Goal: Transaction & Acquisition: Purchase product/service

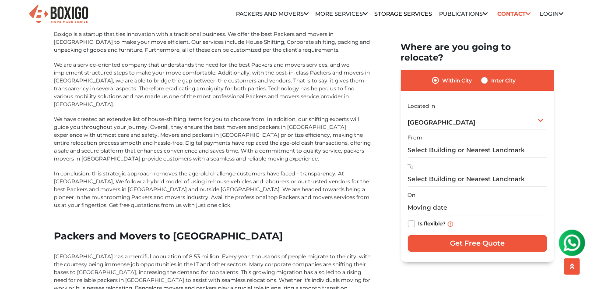
scroll to position [2567, 0]
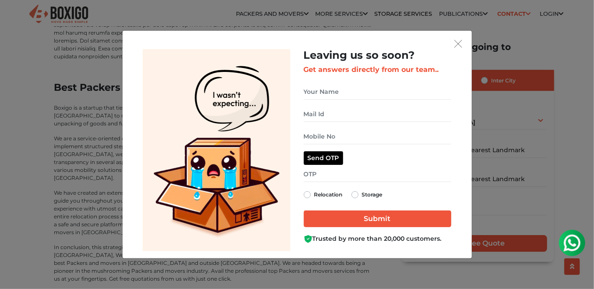
click at [508, 16] on div "Leaving us so soon? Get answers directly from our team.. Relocation Storage" at bounding box center [297, 144] width 594 height 289
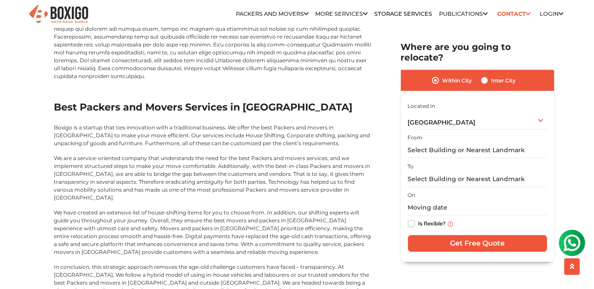
click at [508, 16] on link "Contact" at bounding box center [514, 14] width 39 height 14
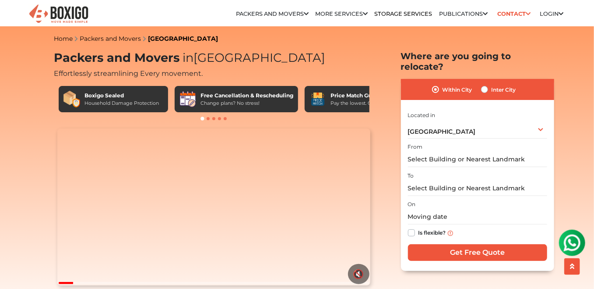
scroll to position [0, 0]
click at [572, 244] on img at bounding box center [572, 242] width 18 height 18
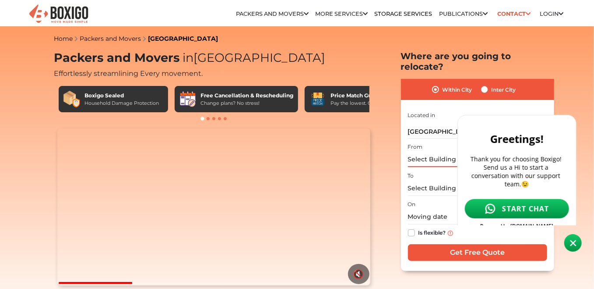
click at [427, 152] on input "text" at bounding box center [477, 159] width 139 height 15
click at [574, 241] on img at bounding box center [573, 242] width 7 height 7
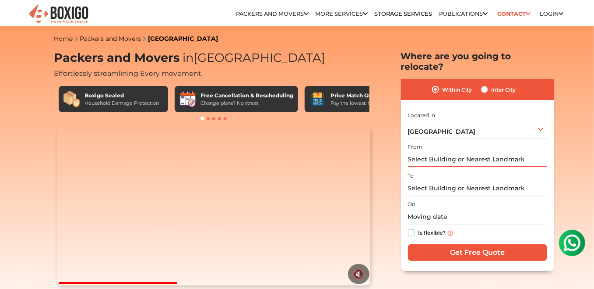
click at [452, 152] on input "text" at bounding box center [477, 159] width 139 height 15
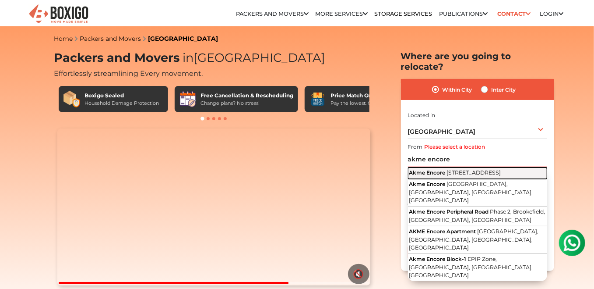
click at [462, 169] on span "[STREET_ADDRESS]" at bounding box center [474, 172] width 54 height 7
type input "Akme Encore, [STREET_ADDRESS]"
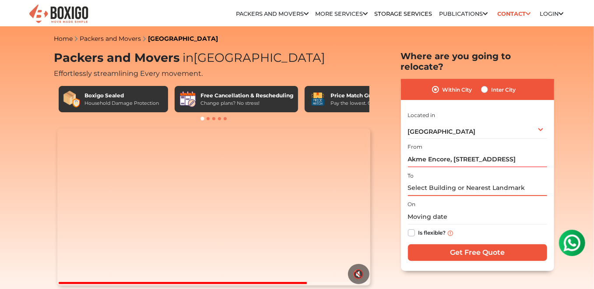
click at [458, 180] on input "text" at bounding box center [477, 187] width 139 height 15
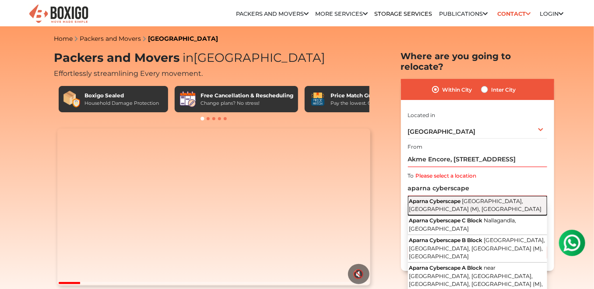
click at [459, 198] on span "Aparna Cyberscape" at bounding box center [436, 201] width 52 height 7
type input "Aparna Cyberscape, [GEOGRAPHIC_DATA], [GEOGRAPHIC_DATA] (M), [GEOGRAPHIC_DATA]"
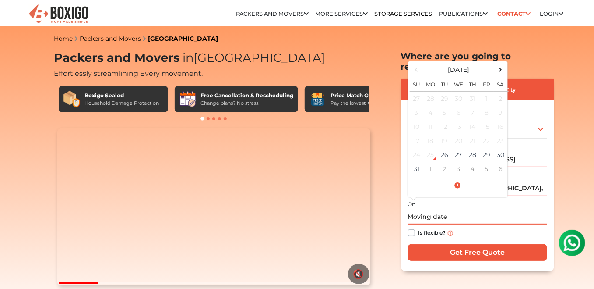
click at [444, 211] on input "text" at bounding box center [477, 216] width 139 height 15
click at [501, 64] on span at bounding box center [501, 70] width 12 height 12
click at [484, 92] on td "5" at bounding box center [487, 99] width 14 height 14
type input "[DATE] 12:00 AM"
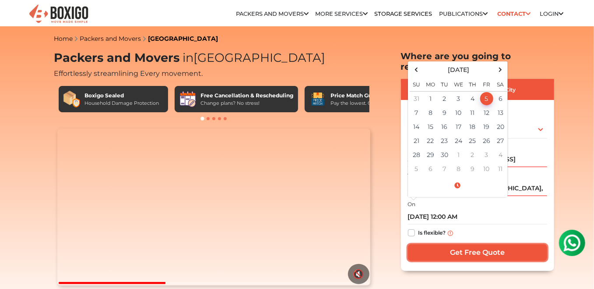
click at [483, 248] on input "Get Free Quote" at bounding box center [477, 252] width 139 height 17
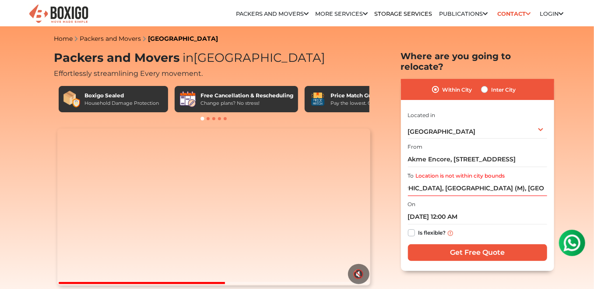
click at [492, 84] on label "Inter City" at bounding box center [504, 89] width 25 height 11
click at [485, 84] on input "Inter City" at bounding box center [484, 88] width 7 height 9
radio input "true"
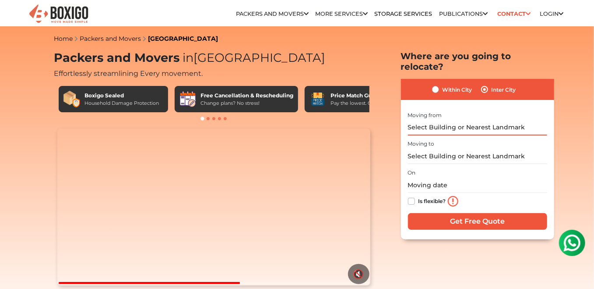
click at [475, 120] on input "text" at bounding box center [477, 127] width 139 height 15
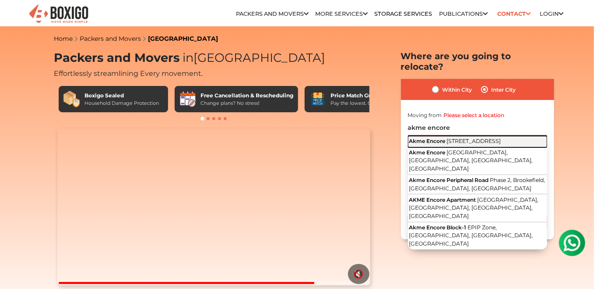
click at [477, 139] on span "[STREET_ADDRESS]" at bounding box center [474, 141] width 54 height 7
type input "Akme Encore, [STREET_ADDRESS]"
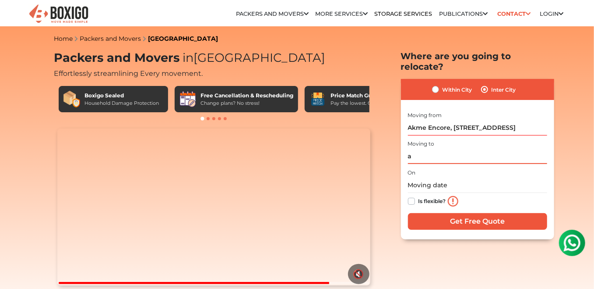
click at [466, 148] on input "a" at bounding box center [477, 155] width 139 height 15
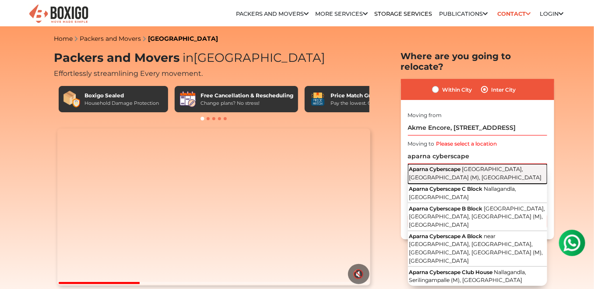
click at [495, 166] on span "[GEOGRAPHIC_DATA], [GEOGRAPHIC_DATA] (M), [GEOGRAPHIC_DATA]" at bounding box center [476, 173] width 133 height 15
type input "Aparna Cyberscape, [GEOGRAPHIC_DATA], [GEOGRAPHIC_DATA] (M), [GEOGRAPHIC_DATA]"
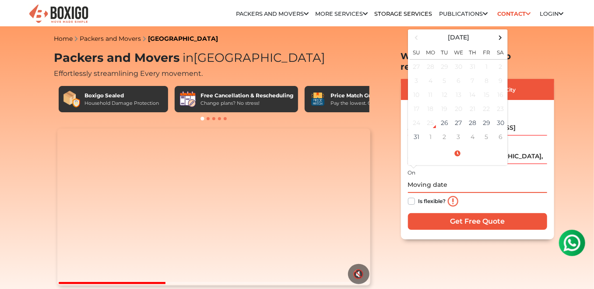
click at [443, 177] on input "text" at bounding box center [477, 184] width 139 height 15
click at [501, 32] on span at bounding box center [501, 38] width 12 height 12
click at [485, 59] on td "5" at bounding box center [487, 66] width 14 height 14
type input "[DATE] 12:00 AM"
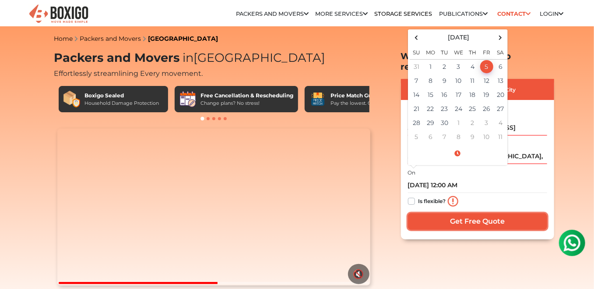
click at [482, 215] on input "Get Free Quote" at bounding box center [477, 221] width 139 height 17
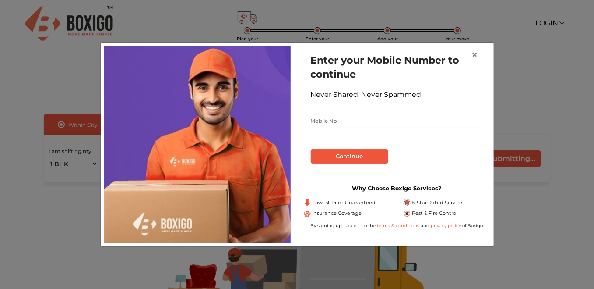
click at [401, 120] on input "text" at bounding box center [397, 121] width 173 height 14
type input "9819969858"
click at [311, 149] on button "Continue" at bounding box center [350, 156] width 78 height 15
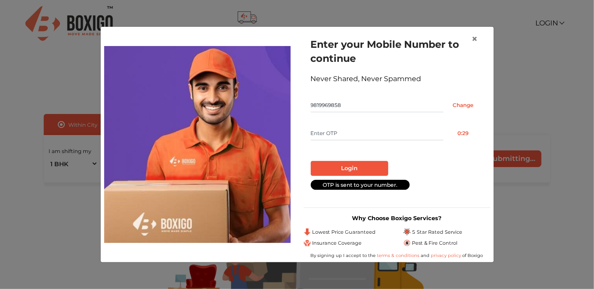
click at [381, 134] on input "text" at bounding box center [377, 133] width 133 height 14
type input "1769"
click at [311, 161] on button "Login" at bounding box center [350, 168] width 78 height 15
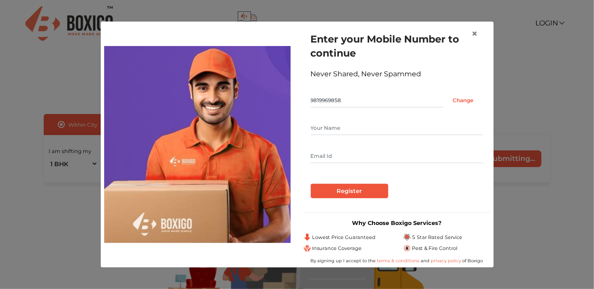
click at [376, 126] on input "text" at bounding box center [397, 128] width 173 height 14
type input "Atul"
type input "atulagrawal91@gmail.com"
click at [343, 196] on input "Register" at bounding box center [350, 191] width 78 height 15
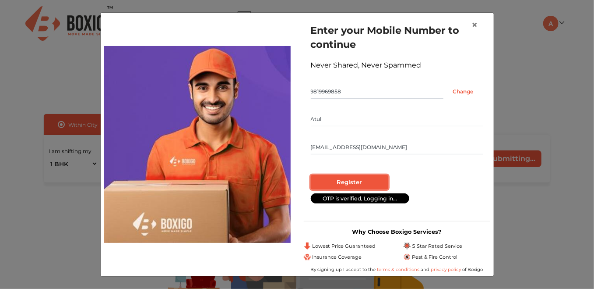
radio input "false"
radio input "true"
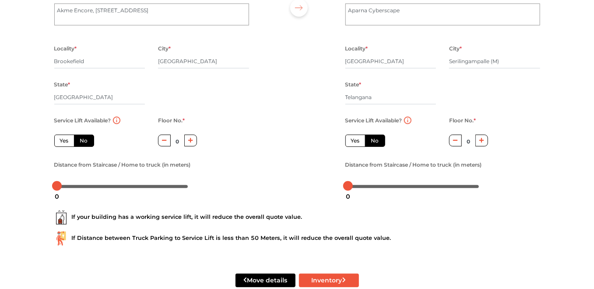
scroll to position [106, 0]
click at [356, 137] on label "Yes" at bounding box center [356, 140] width 20 height 12
click at [356, 137] on input "Yes" at bounding box center [354, 139] width 6 height 6
radio input "false"
radio input "true"
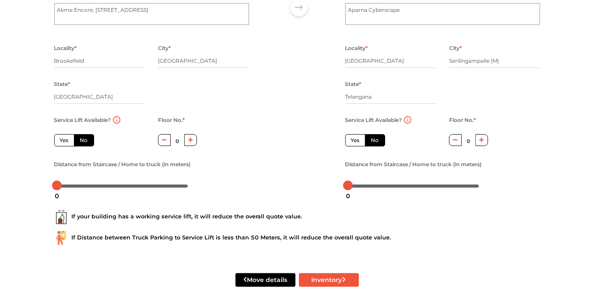
radio input "false"
click at [66, 138] on label "Yes" at bounding box center [64, 140] width 20 height 12
click at [66, 138] on input "Yes" at bounding box center [63, 139] width 6 height 6
radio input "true"
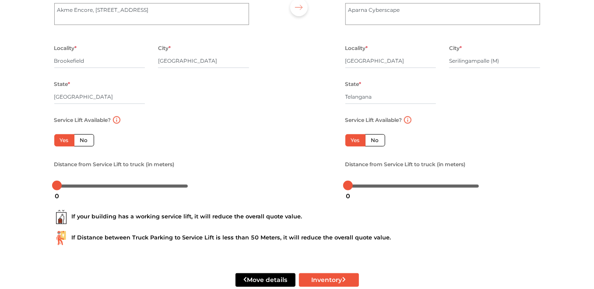
scroll to position [126, 0]
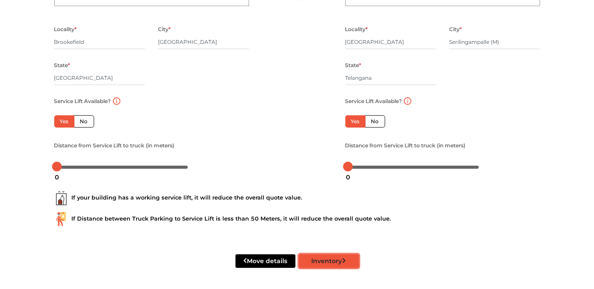
click at [325, 256] on button "Inventory" at bounding box center [329, 261] width 60 height 14
type input "Serilingampalle"
click at [335, 260] on button "Inventory" at bounding box center [329, 261] width 60 height 14
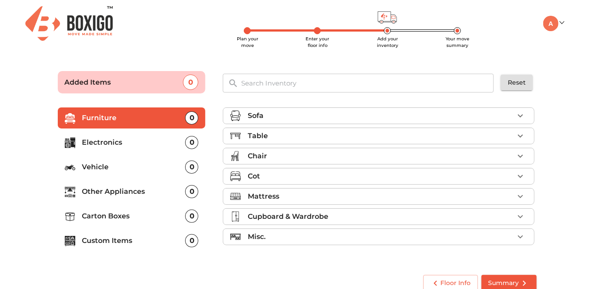
click at [290, 109] on li "Sofa" at bounding box center [378, 116] width 311 height 16
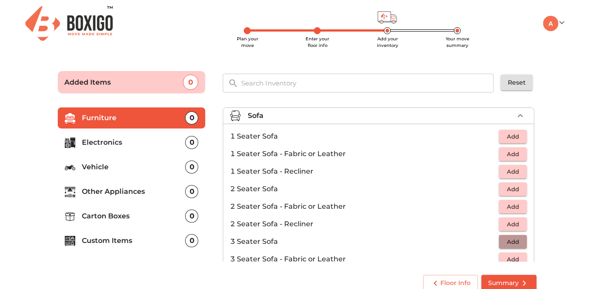
click at [514, 237] on span "Add" at bounding box center [513, 242] width 19 height 10
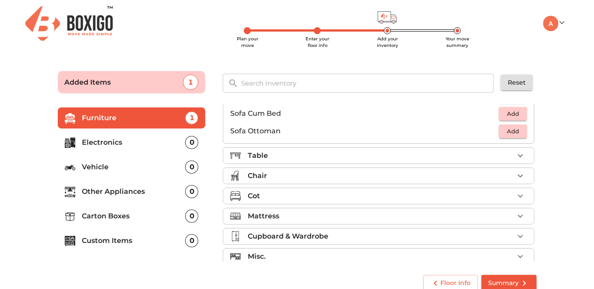
scroll to position [259, 0]
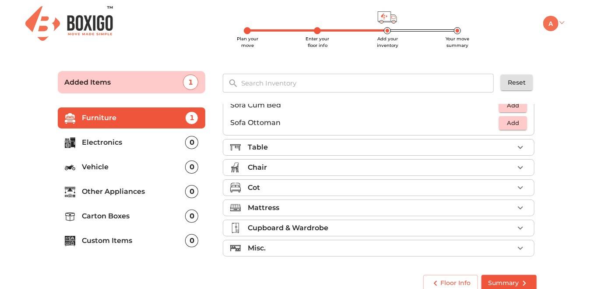
click at [551, 17] on img at bounding box center [551, 23] width 15 height 15
click at [71, 16] on img at bounding box center [69, 23] width 88 height 35
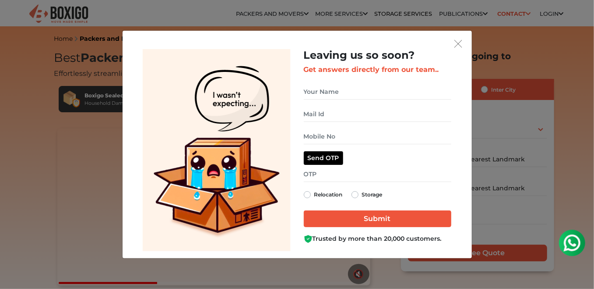
drag, startPoint x: 452, startPoint y: 42, endPoint x: 459, endPoint y: 44, distance: 7.3
click at [459, 44] on div "get free quote dialog" at bounding box center [297, 43] width 335 height 11
click at [459, 44] on img "get free quote dialog" at bounding box center [459, 44] width 8 height 8
